Goal: Check status

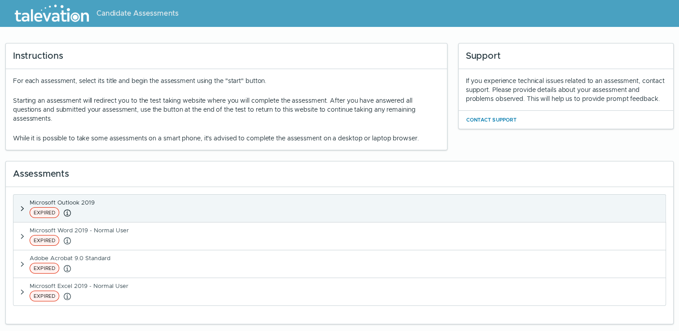
click at [45, 211] on span "EXPIRED" at bounding box center [45, 212] width 30 height 11
click at [45, 212] on span "EXPIRED" at bounding box center [45, 212] width 30 height 11
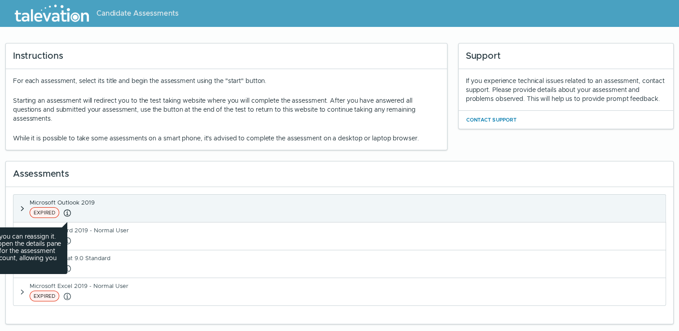
click at [68, 212] on icon "button" at bounding box center [67, 213] width 11 height 11
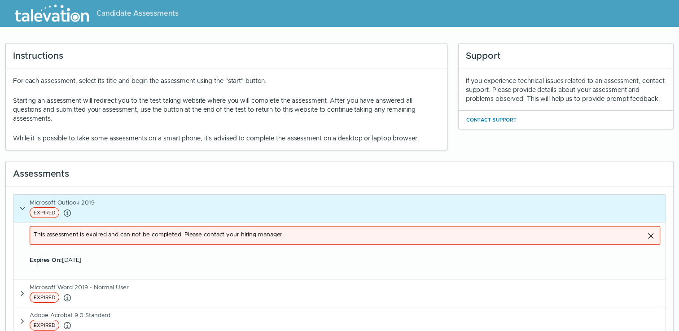
click at [221, 188] on div "Microsoft Outlook 2019 EXPIRED If an assessment has expired, you can reassign i…" at bounding box center [339, 284] width 667 height 194
click at [262, 162] on div "Assessments" at bounding box center [339, 175] width 667 height 26
